Goal: Check status: Check status

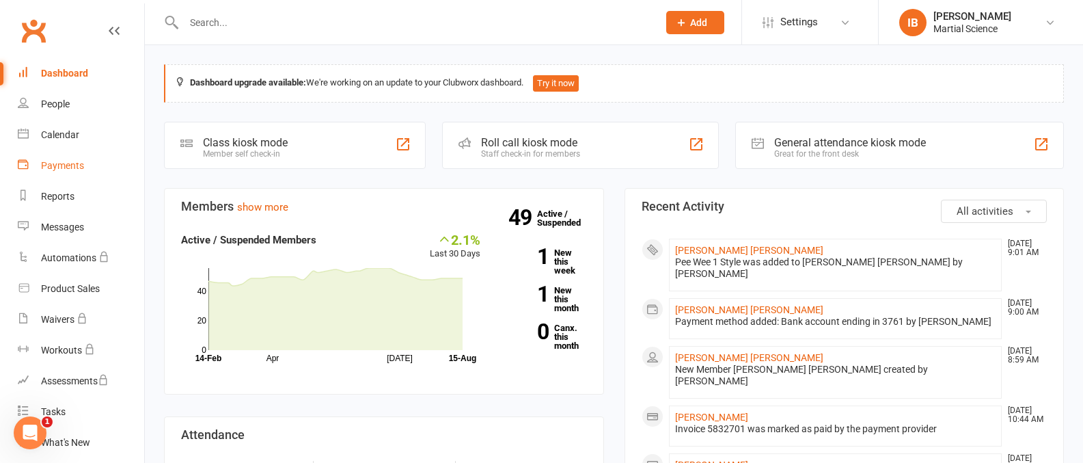
click at [64, 163] on div "Payments" at bounding box center [62, 165] width 43 height 11
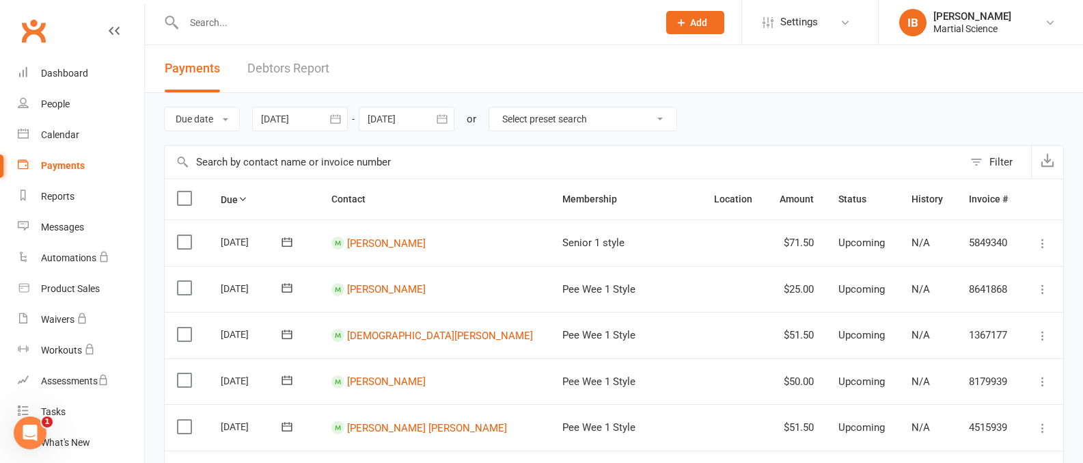
click at [665, 118] on select "Select preset search All failures All skipped payments All pending payments Suc…" at bounding box center [582, 118] width 187 height 23
select select "0"
type input "[DATE]"
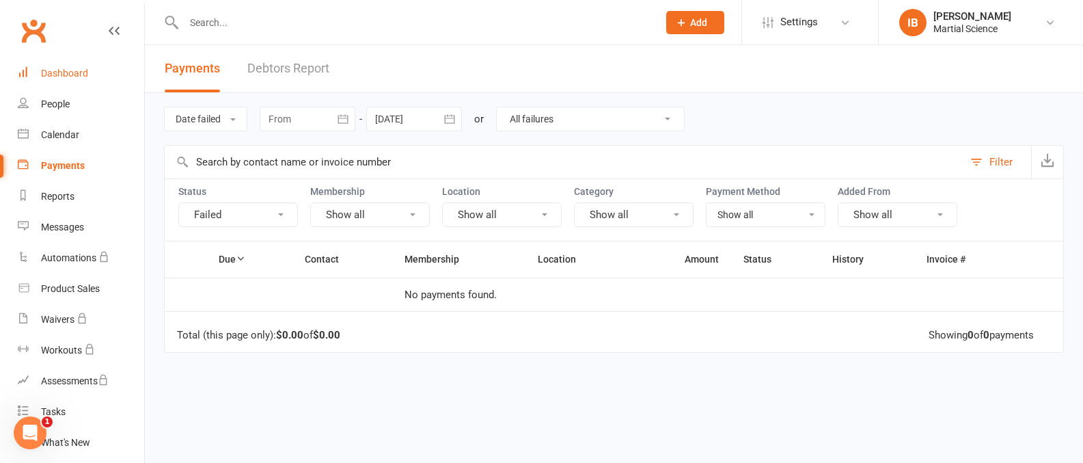
click at [72, 73] on div "Dashboard" at bounding box center [64, 73] width 47 height 11
